Goal: Obtain resource: Download file/media

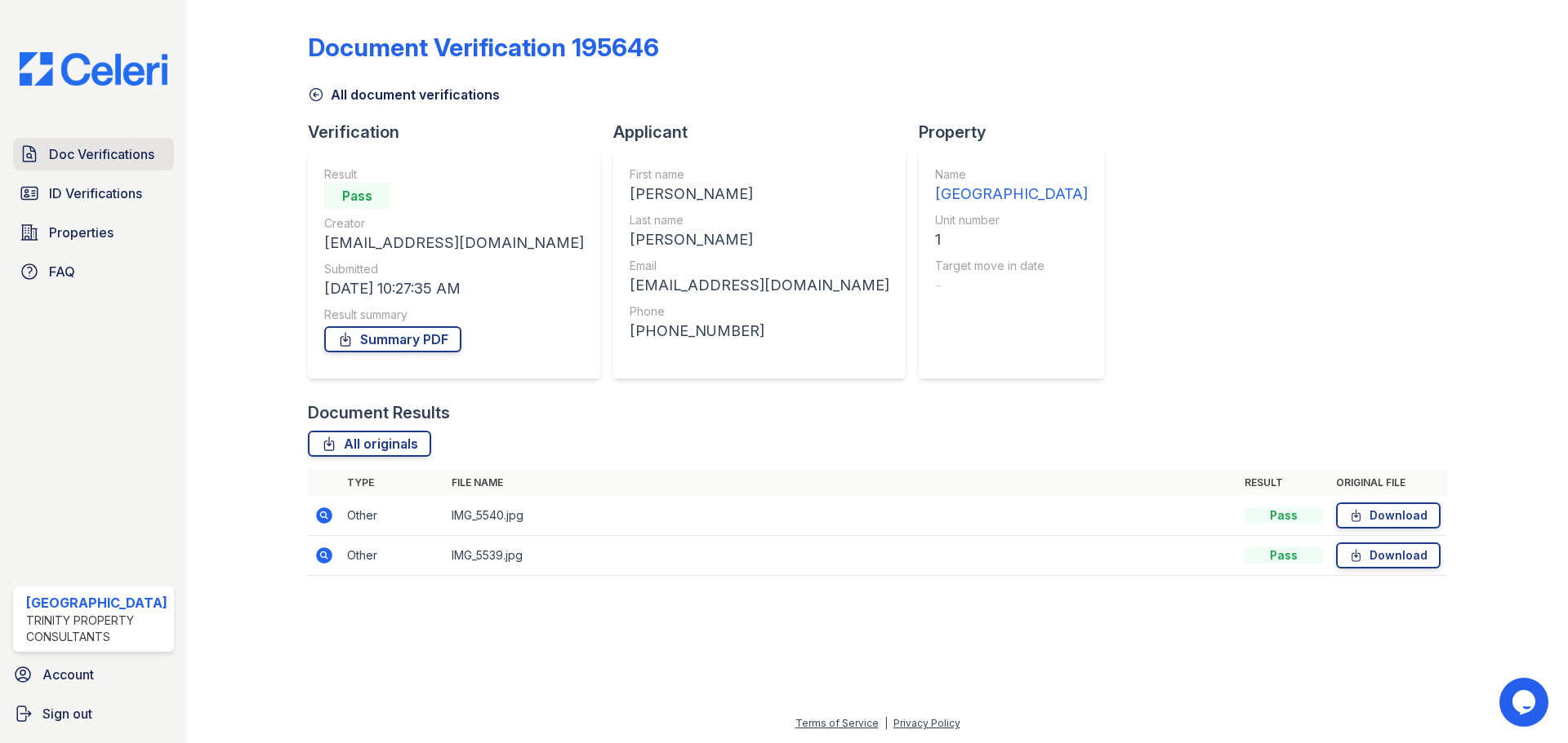
click at [80, 161] on span "Doc Verifications" at bounding box center [102, 153] width 106 height 20
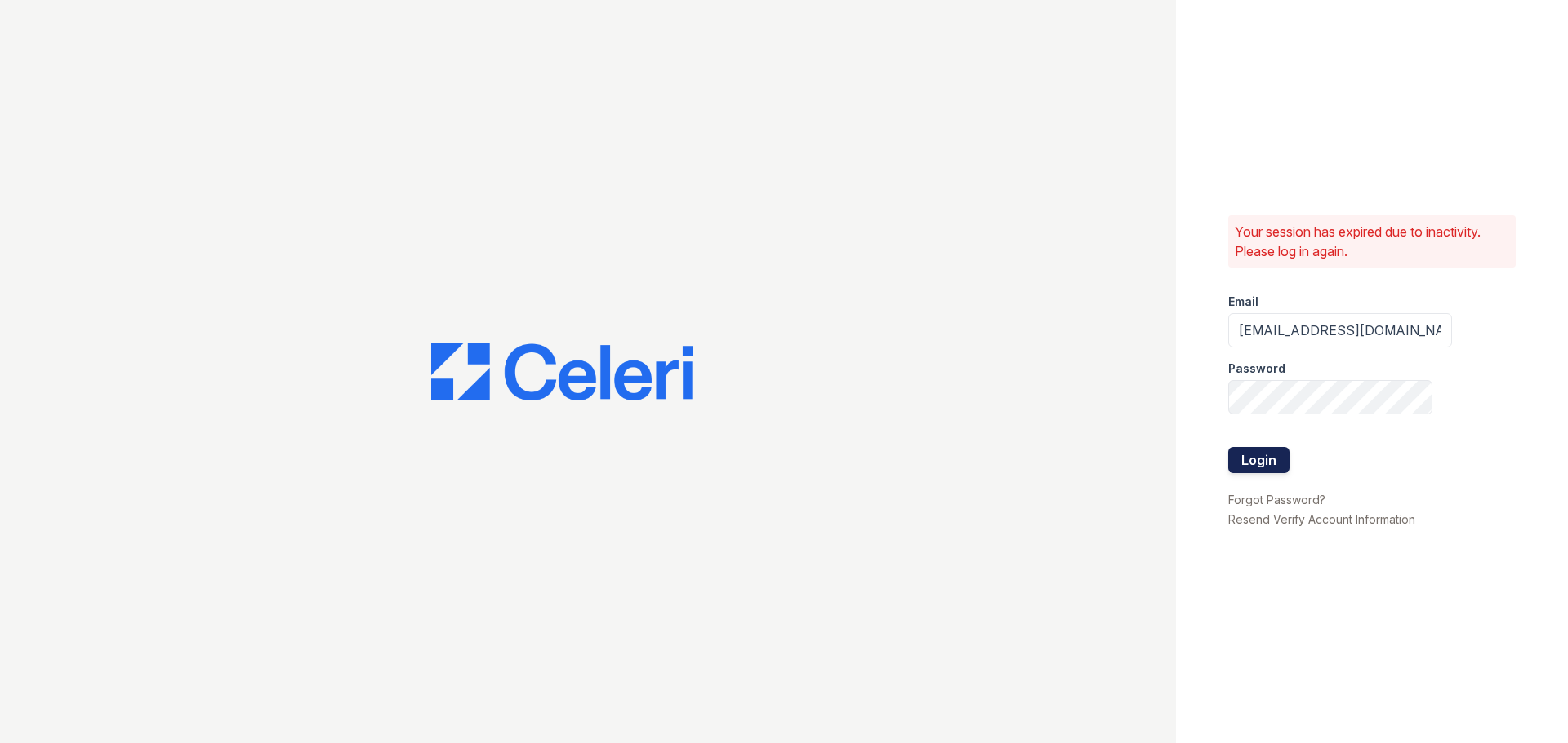
click at [1257, 464] on button "Login" at bounding box center [1258, 460] width 61 height 26
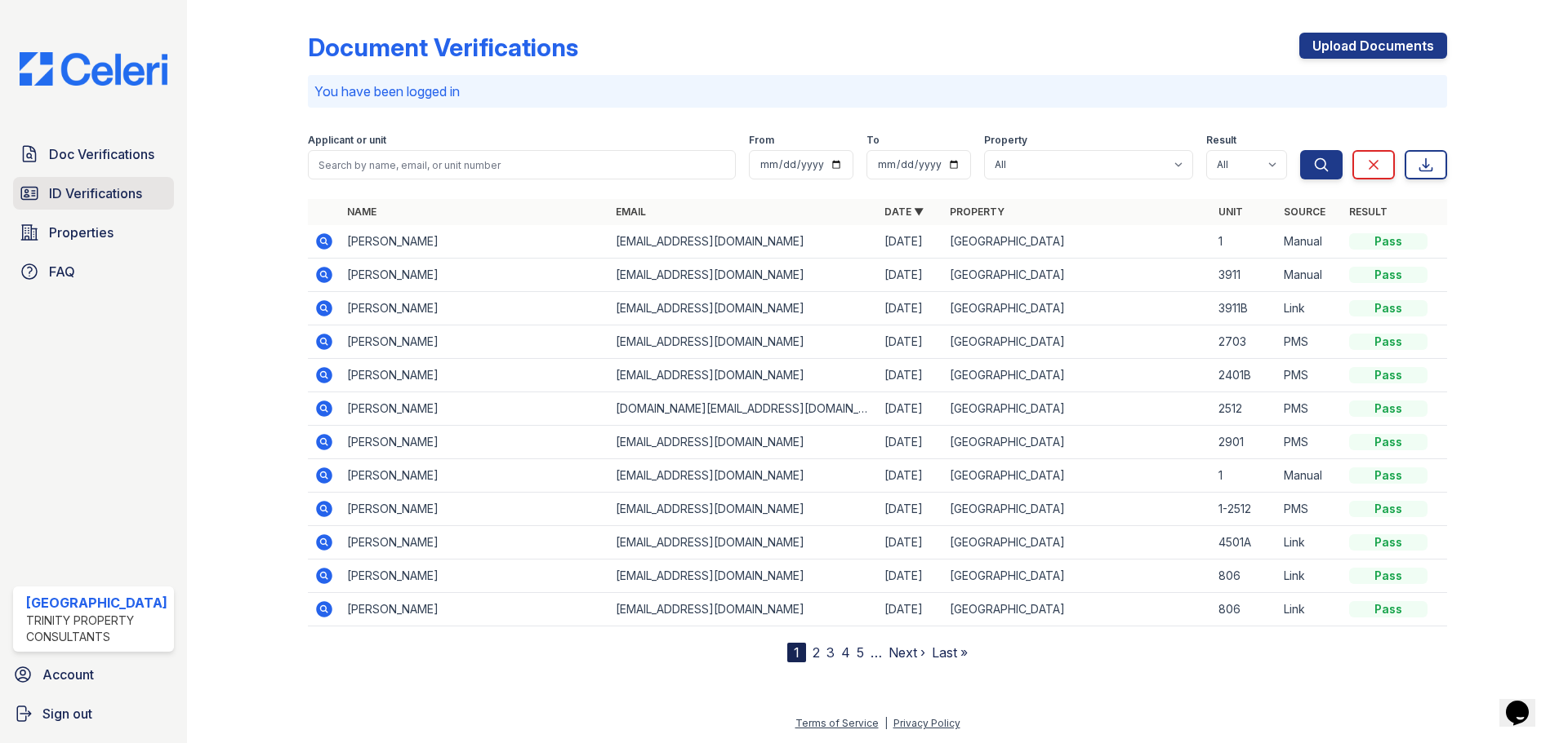
click at [120, 191] on span "ID Verifications" at bounding box center [95, 193] width 93 height 20
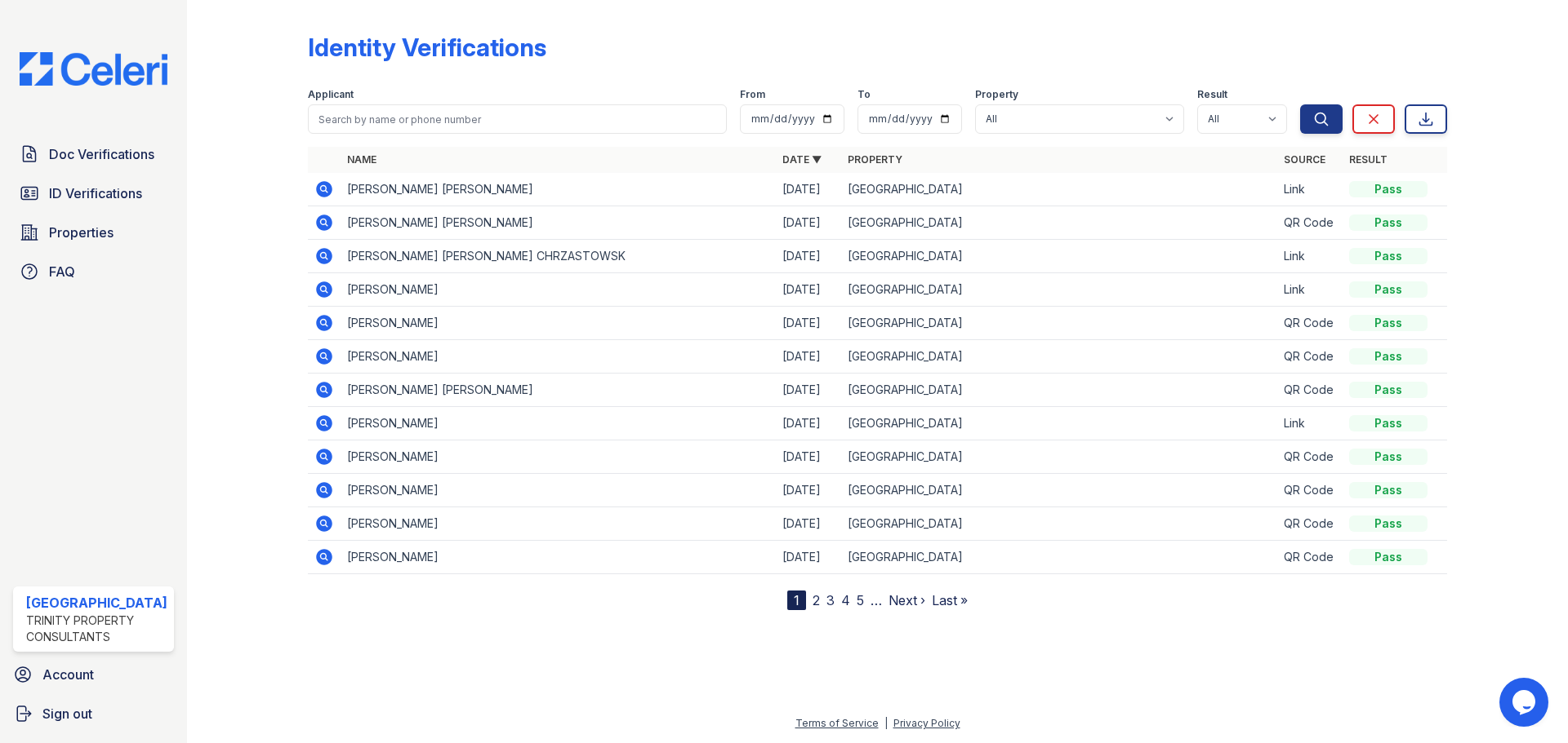
click at [817, 600] on link "2" at bounding box center [816, 600] width 8 height 16
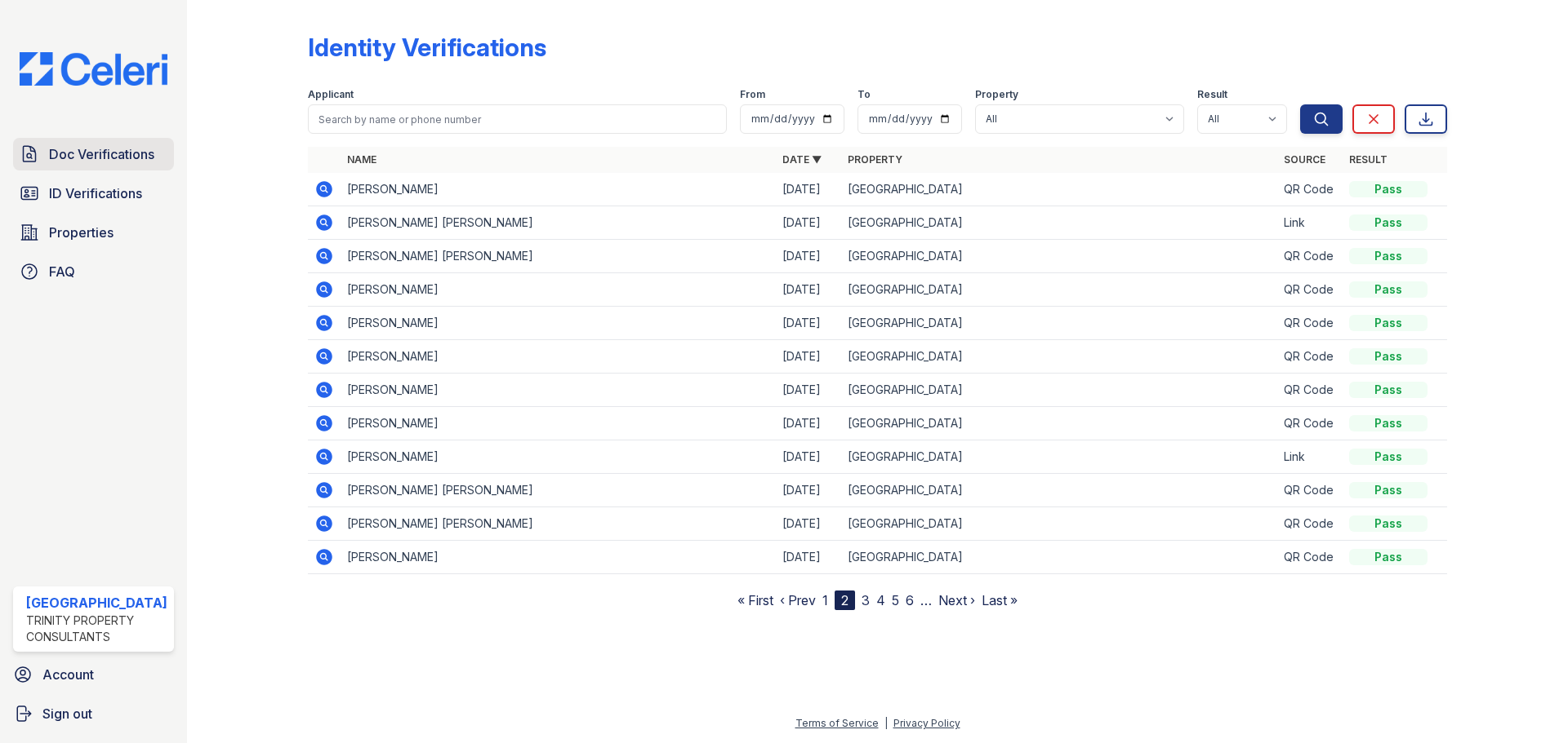
click at [118, 154] on span "Doc Verifications" at bounding box center [102, 153] width 106 height 20
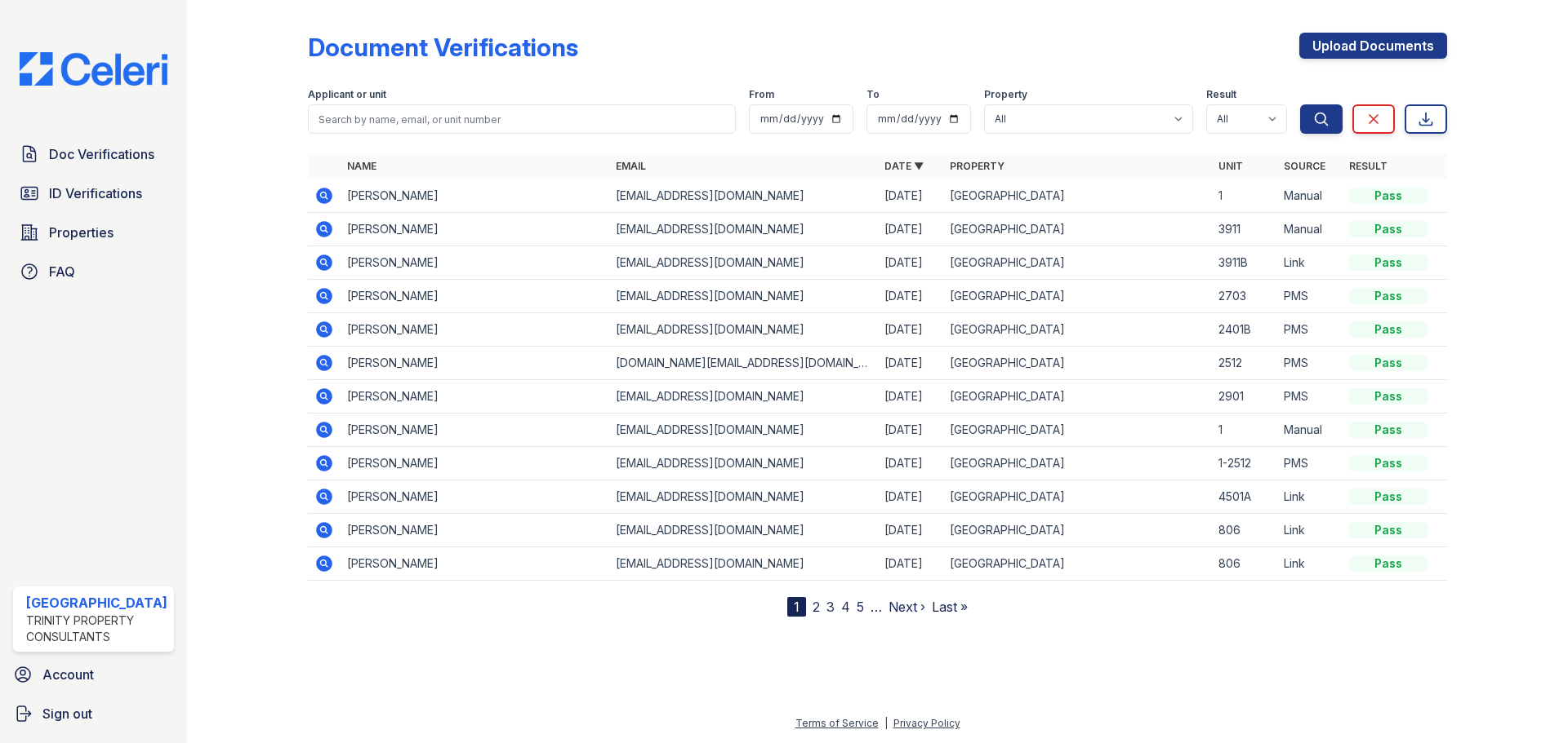
click at [317, 529] on icon at bounding box center [323, 530] width 16 height 16
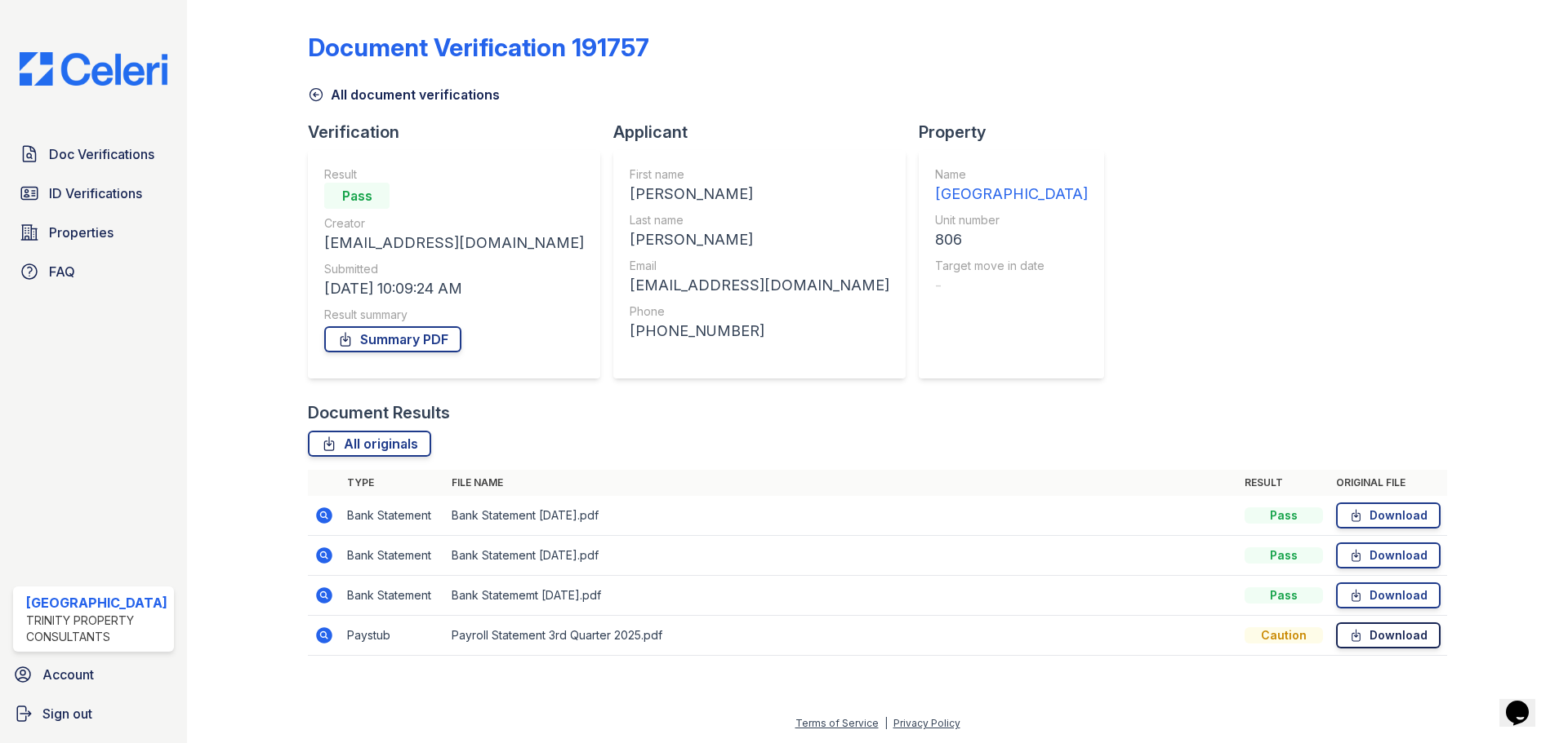
click at [1375, 644] on link "Download" at bounding box center [1388, 636] width 105 height 26
click at [425, 345] on link "Summary PDF" at bounding box center [393, 340] width 138 height 26
